Goal: Task Accomplishment & Management: Use online tool/utility

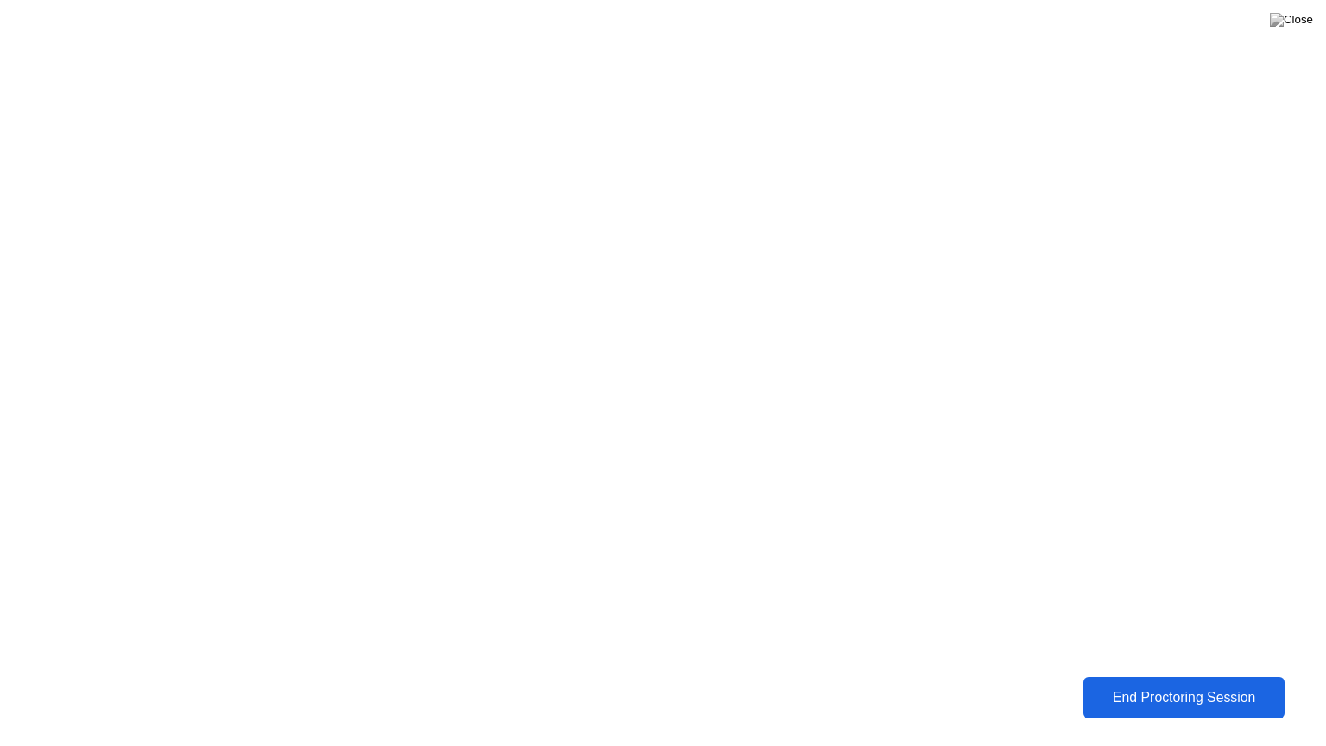
click at [1176, 692] on div "End Proctoring Session" at bounding box center [1184, 698] width 192 height 16
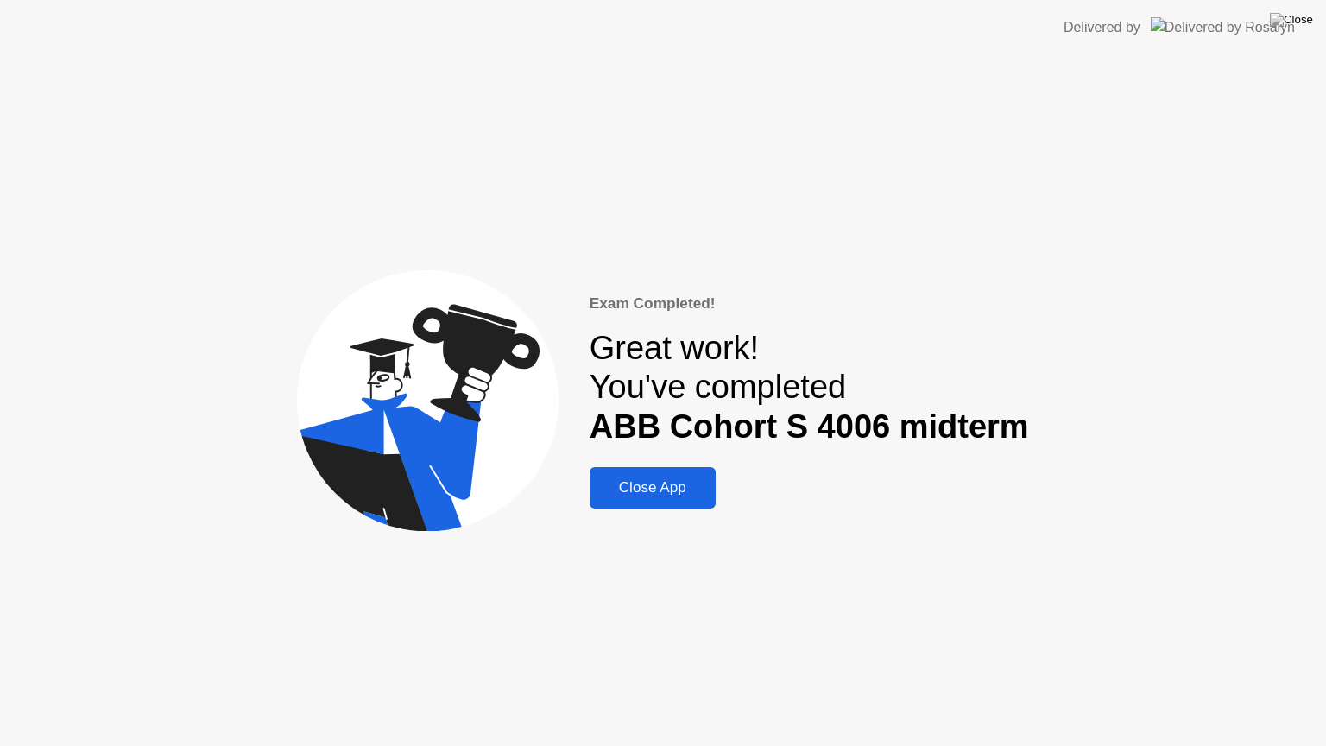
click at [633, 487] on div "Close App" at bounding box center [653, 487] width 116 height 17
